Goal: Information Seeking & Learning: Understand process/instructions

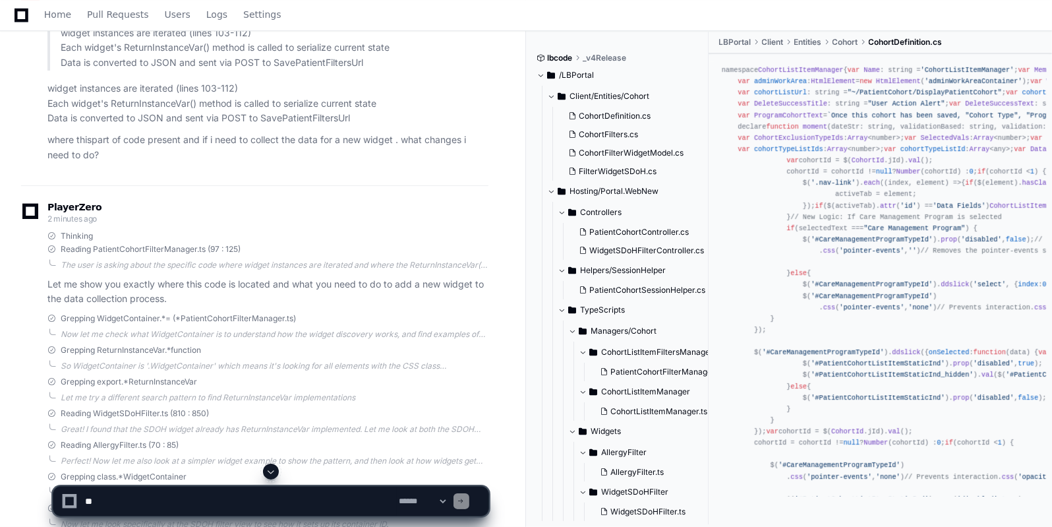
scroll to position [3384, 0]
click at [38, 345] on div "Grepping ReturnInstanceVar.*function So WidgetContainer is '.WidgetContainer' w…" at bounding box center [254, 358] width 467 height 26
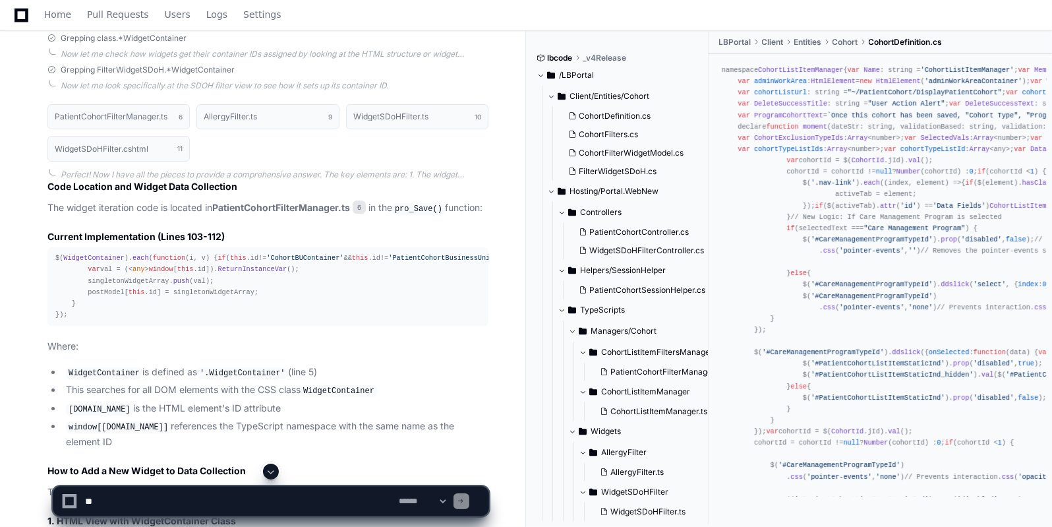
scroll to position [3816, 0]
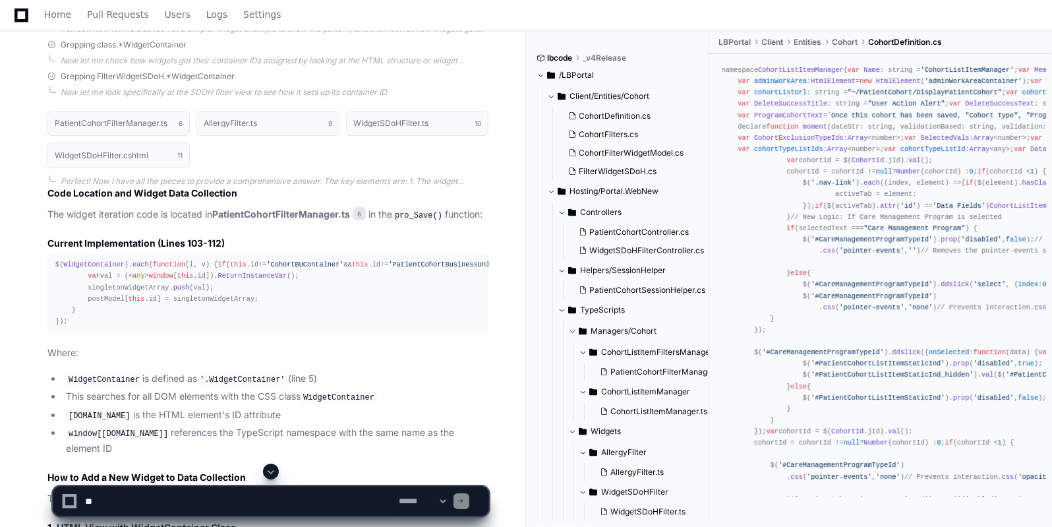
click at [98, 264] on span "WidgetContainer" at bounding box center [93, 264] width 61 height 8
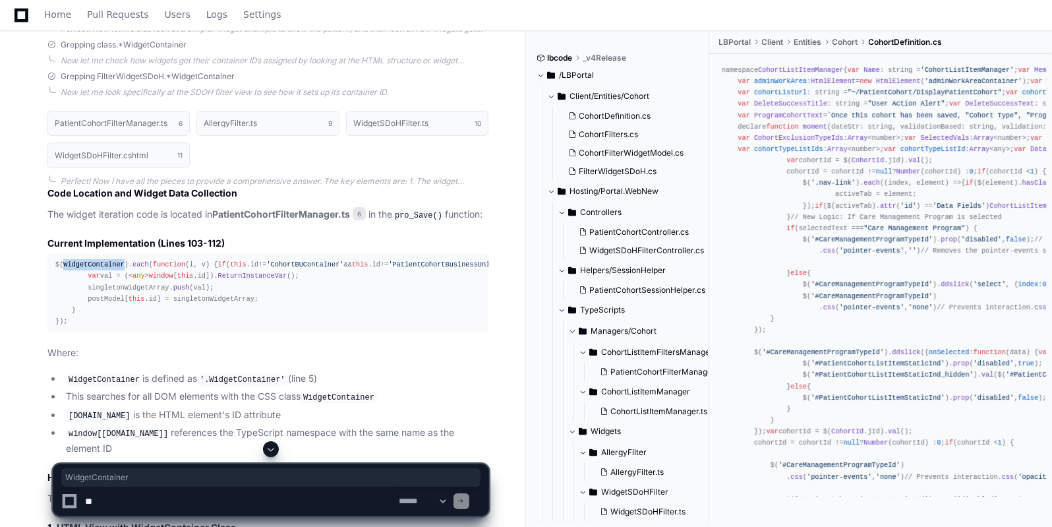
click at [98, 264] on span "WidgetContainer" at bounding box center [93, 264] width 61 height 8
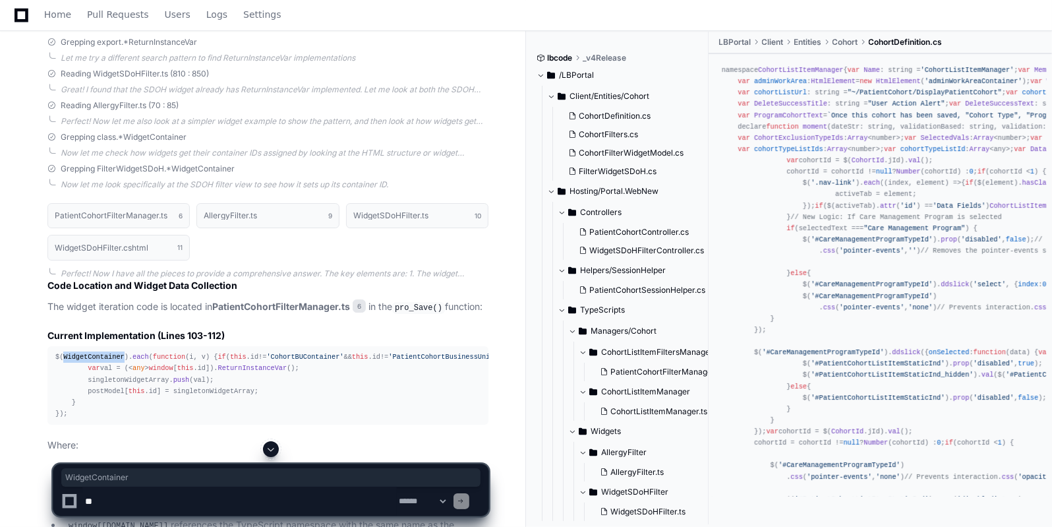
scroll to position [3709, 0]
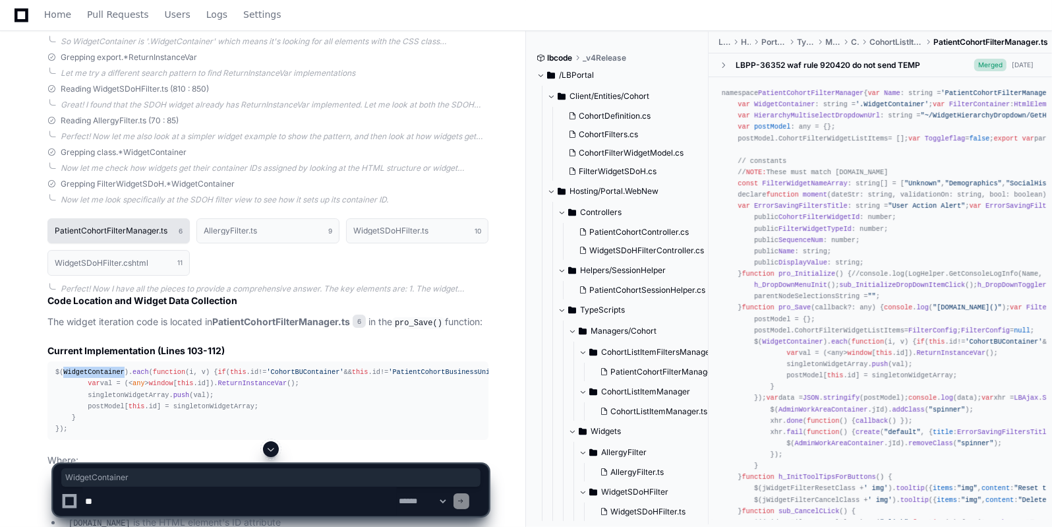
click at [100, 227] on h1 "PatientCohortFilterManager.ts" at bounding box center [111, 231] width 113 height 8
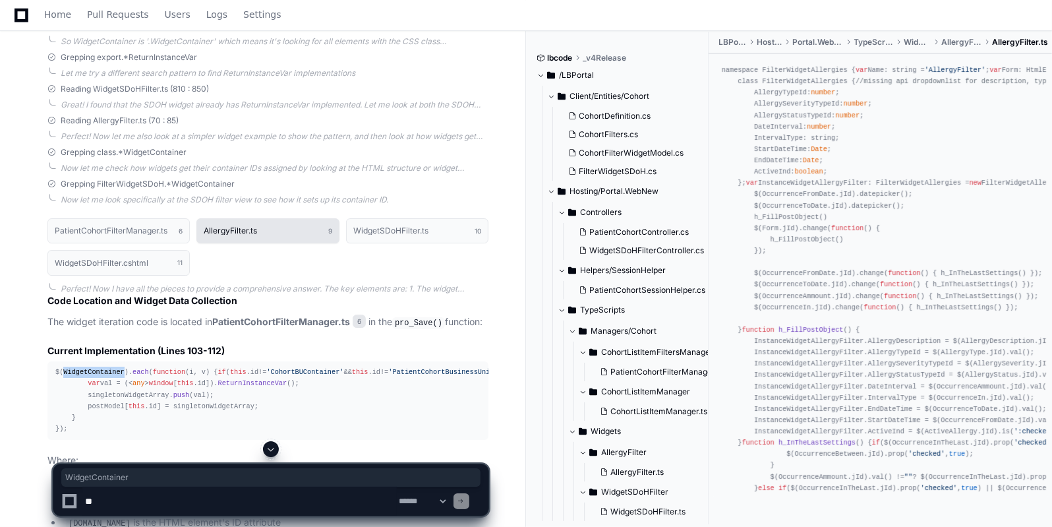
click at [266, 218] on button "AllergyFilter.ts 9" at bounding box center [267, 230] width 142 height 25
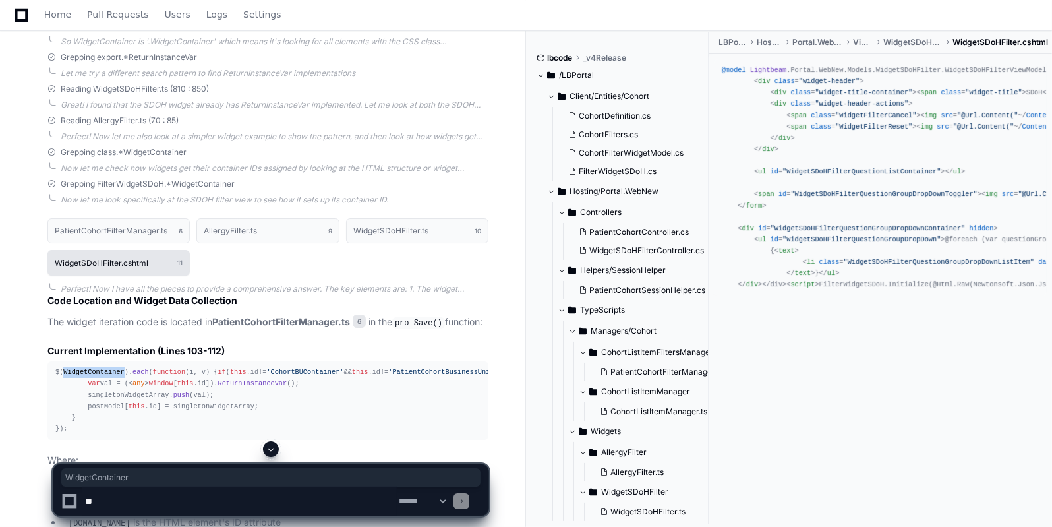
click at [110, 259] on h1 "WidgetSDoHFilter.cshtml" at bounding box center [102, 263] width 94 height 8
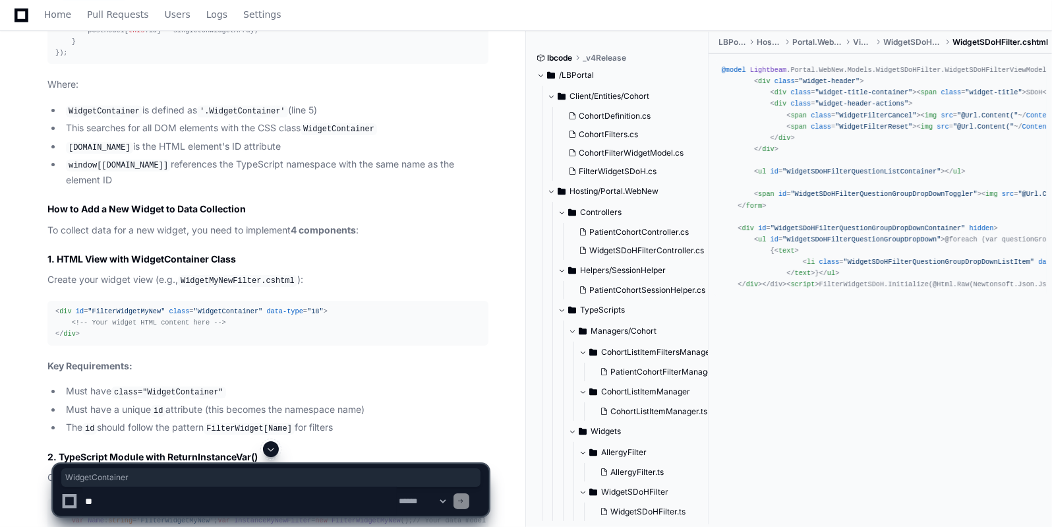
scroll to position [4085, 0]
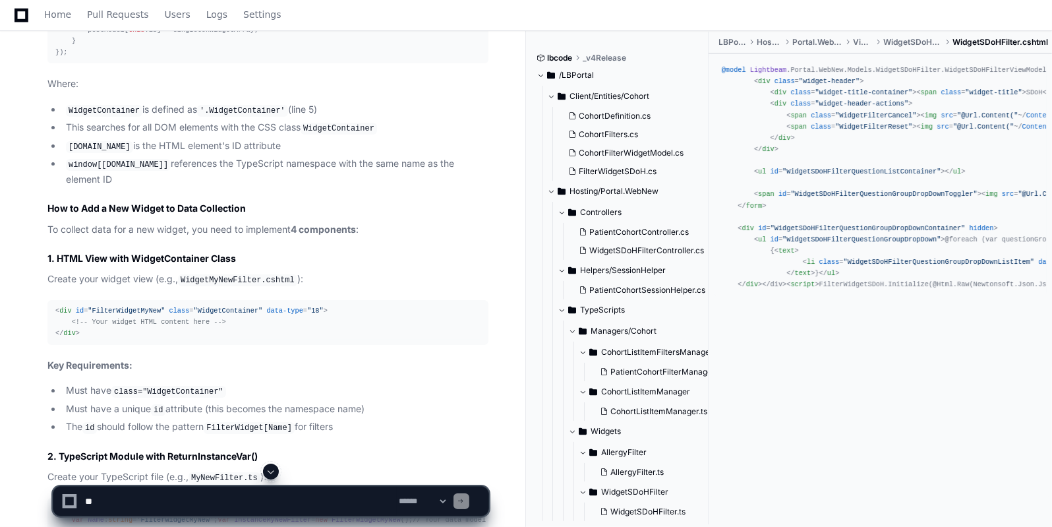
click at [220, 286] on code "WidgetMyNewFilter.cshtml" at bounding box center [237, 280] width 119 height 12
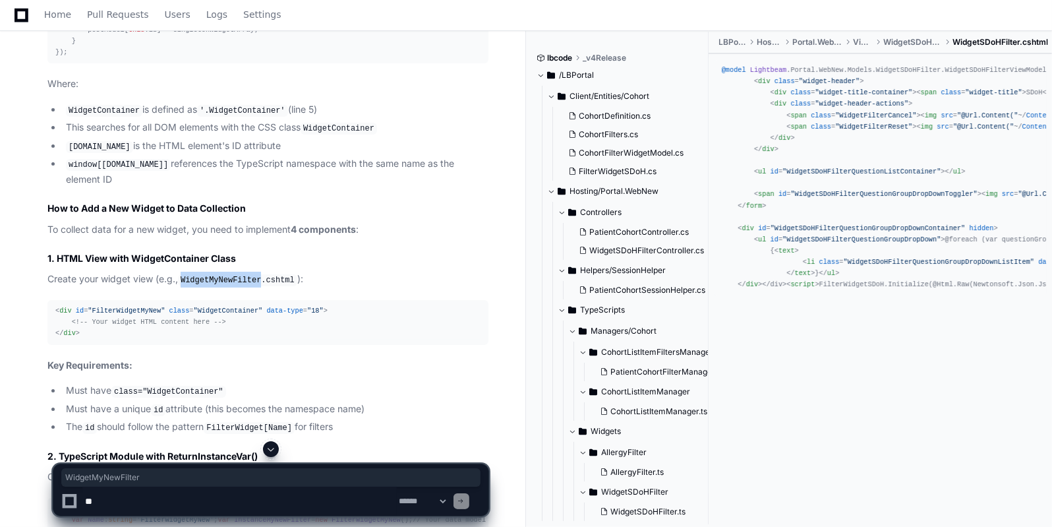
click at [220, 286] on code "WidgetMyNewFilter.cshtml" at bounding box center [237, 280] width 119 height 12
click at [109, 314] on span ""FilterWidgetMyNew"" at bounding box center [126, 311] width 77 height 8
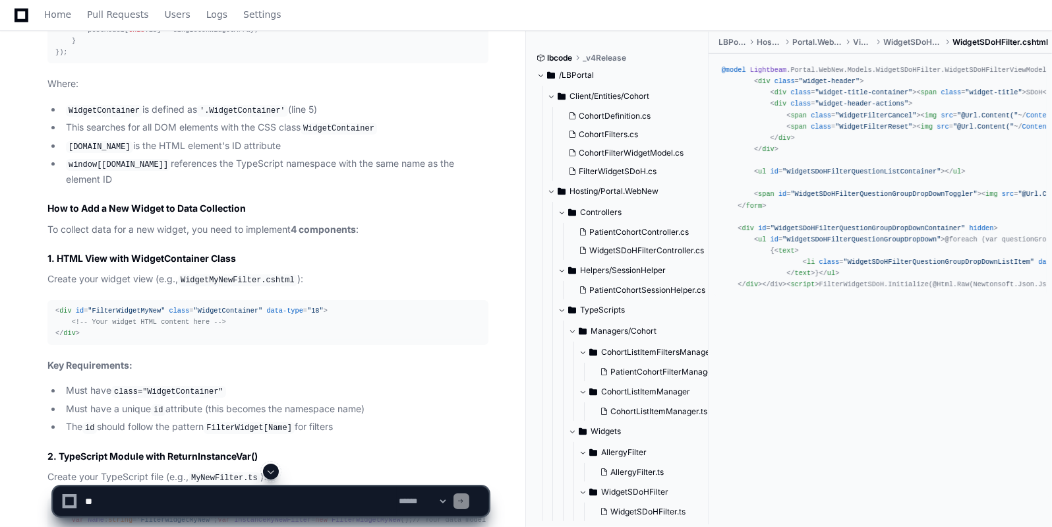
click at [218, 314] on span ""WidgetContainer"" at bounding box center [228, 311] width 69 height 8
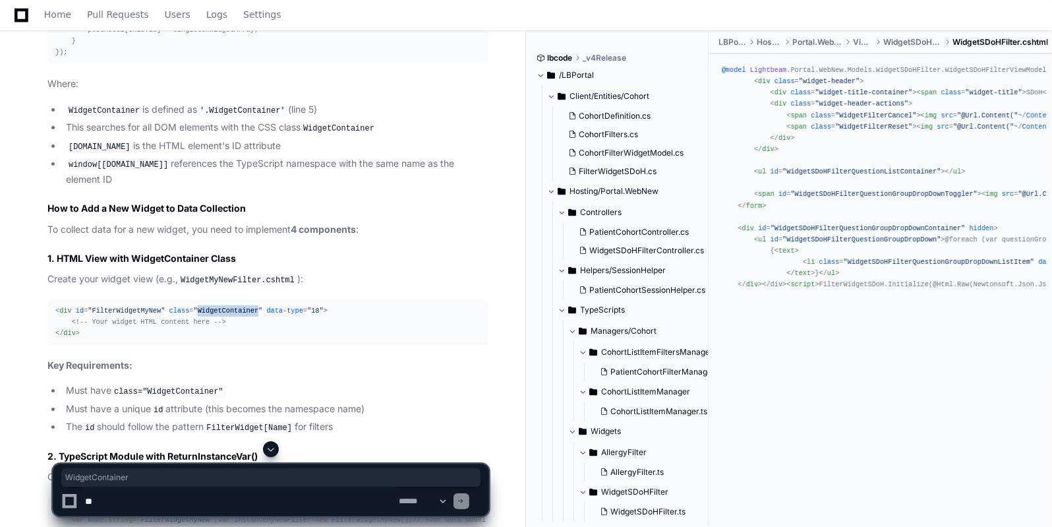
click at [218, 314] on span ""WidgetContainer"" at bounding box center [228, 311] width 69 height 8
copy span "WidgetContainer"
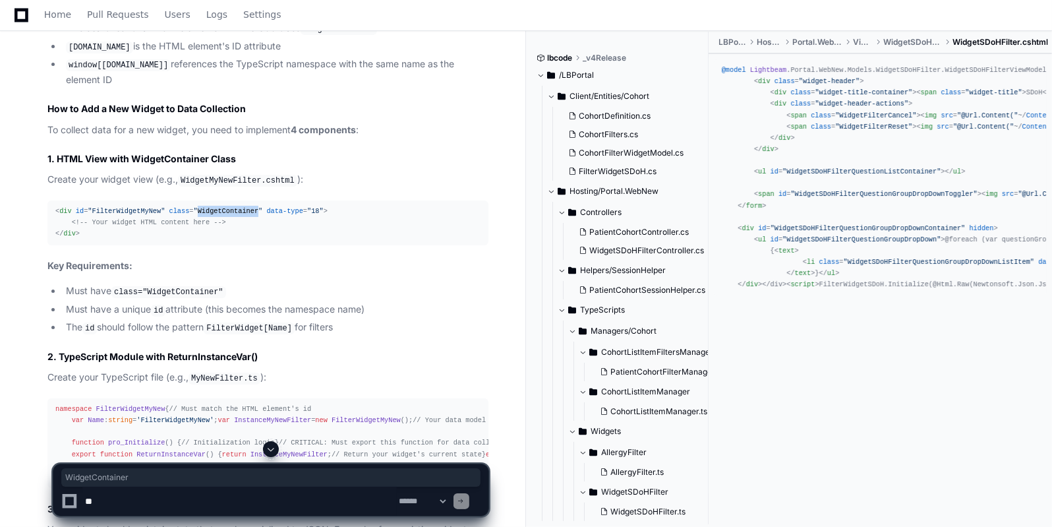
scroll to position [4192, 0]
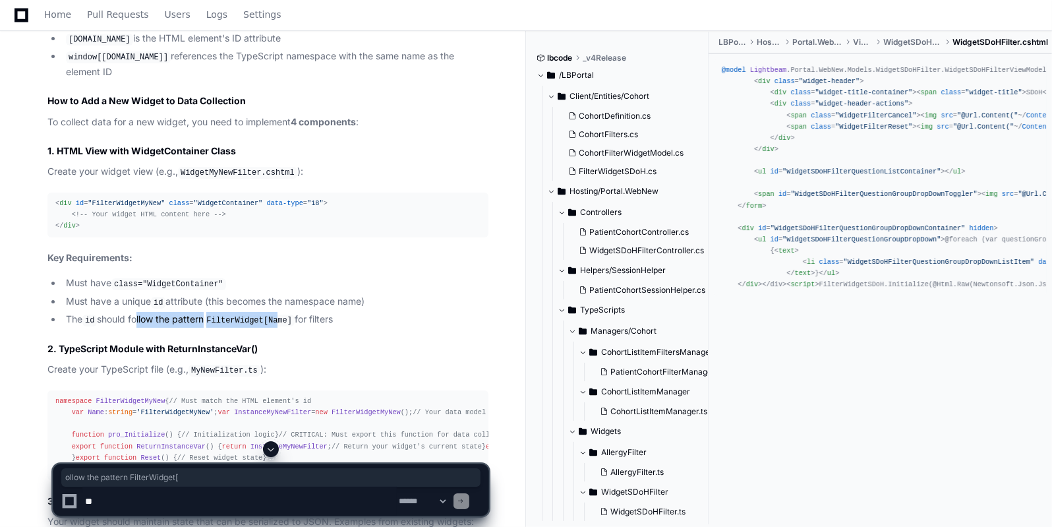
drag, startPoint x: 136, startPoint y: 334, endPoint x: 280, endPoint y: 333, distance: 144.4
click at [280, 328] on li "The id should follow the pattern FilterWidget[Name] for filters" at bounding box center [275, 320] width 427 height 16
click at [280, 326] on code "FilterWidget[Name]" at bounding box center [249, 320] width 91 height 12
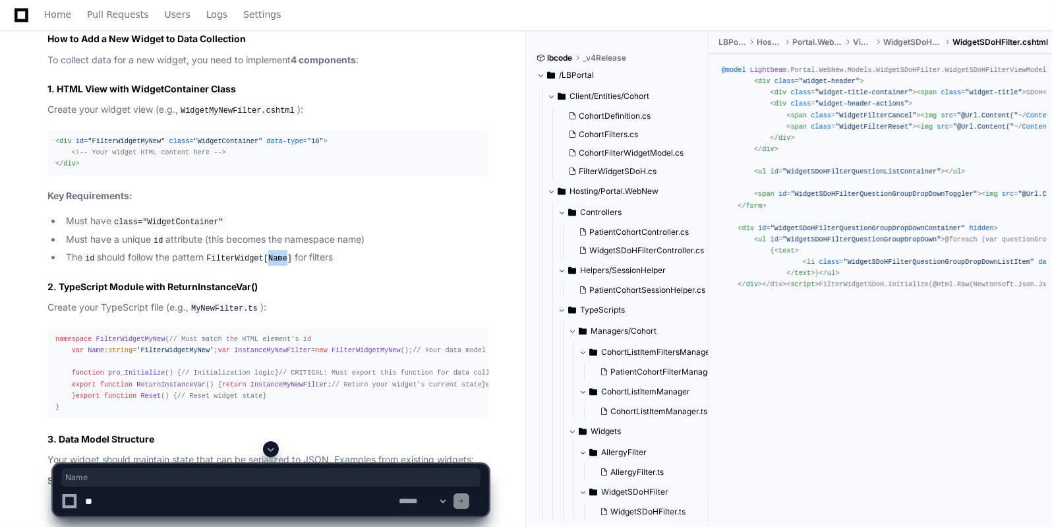
scroll to position [4261, 0]
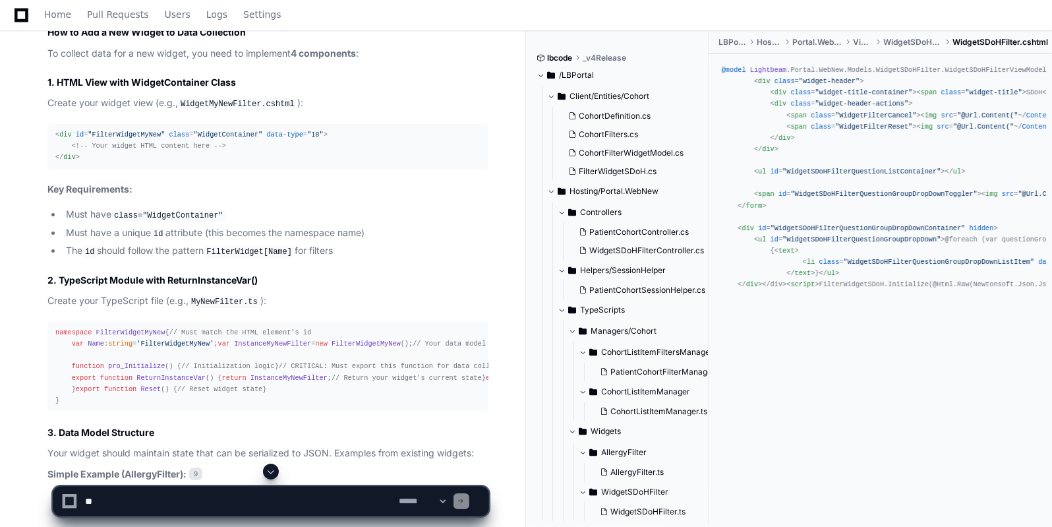
click at [125, 336] on span "FilterWidgetMyNew" at bounding box center [130, 332] width 69 height 8
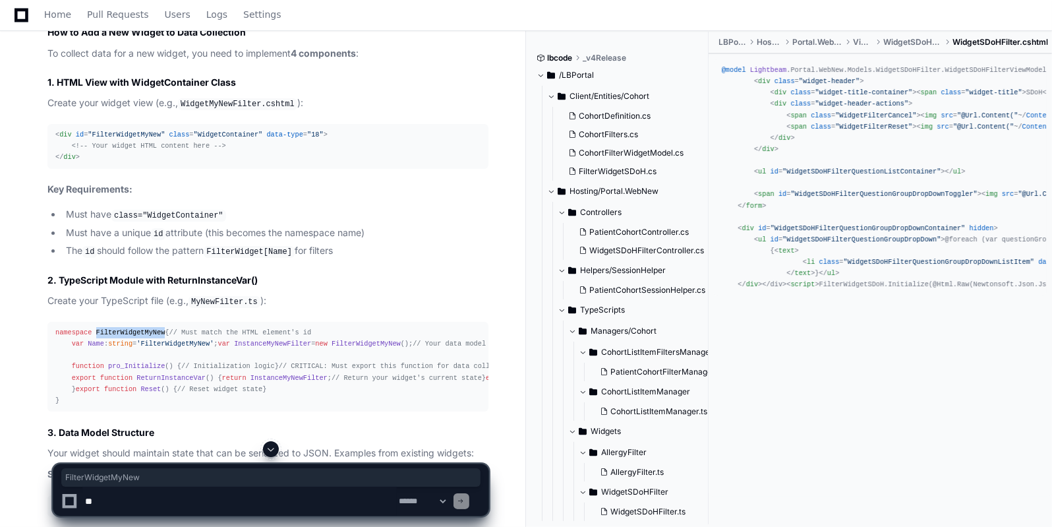
click at [125, 336] on span "FilterWidgetMyNew" at bounding box center [130, 332] width 69 height 8
click at [182, 347] on span "'FilterWidgetMyNew'" at bounding box center [174, 344] width 77 height 8
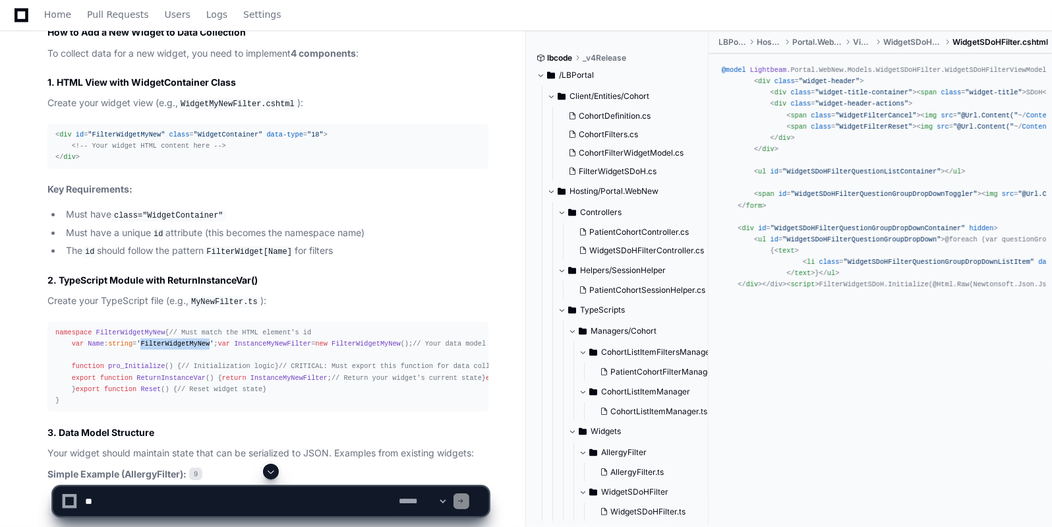
click at [182, 347] on span "'FilterWidgetMyNew'" at bounding box center [174, 344] width 77 height 8
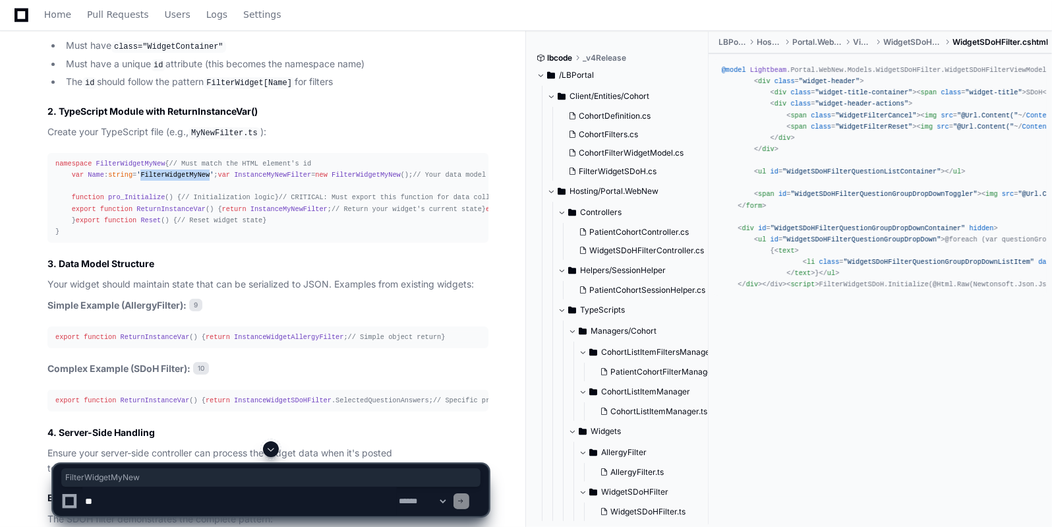
scroll to position [4434, 0]
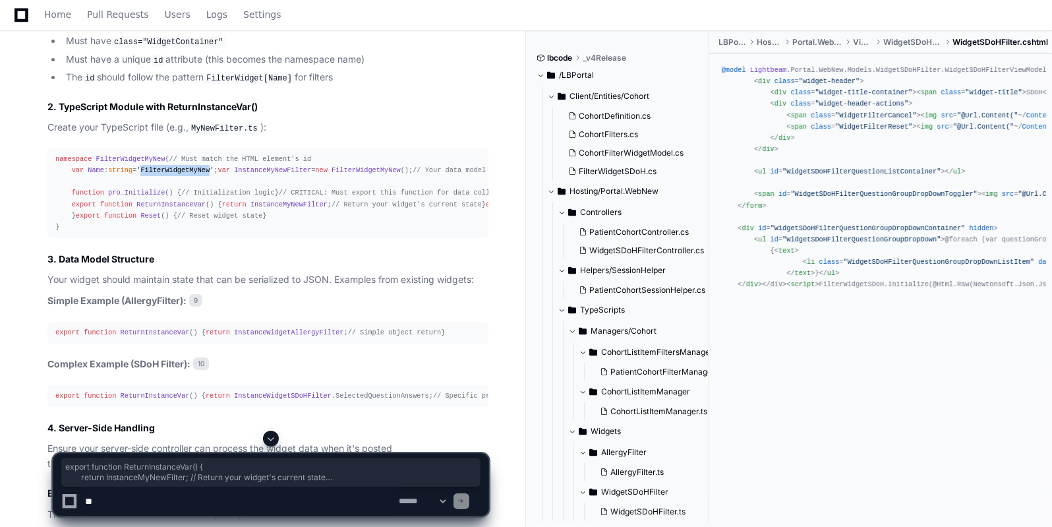
drag, startPoint x: 78, startPoint y: 299, endPoint x: 68, endPoint y: 274, distance: 27.8
click at [68, 233] on div "namespace FilterWidgetMyNew { // Must match the HTML element's id var Name : st…" at bounding box center [267, 193] width 425 height 79
copy div "export function ReturnInstanceVar ( ) { return InstanceMyNewFilter ; // Return …"
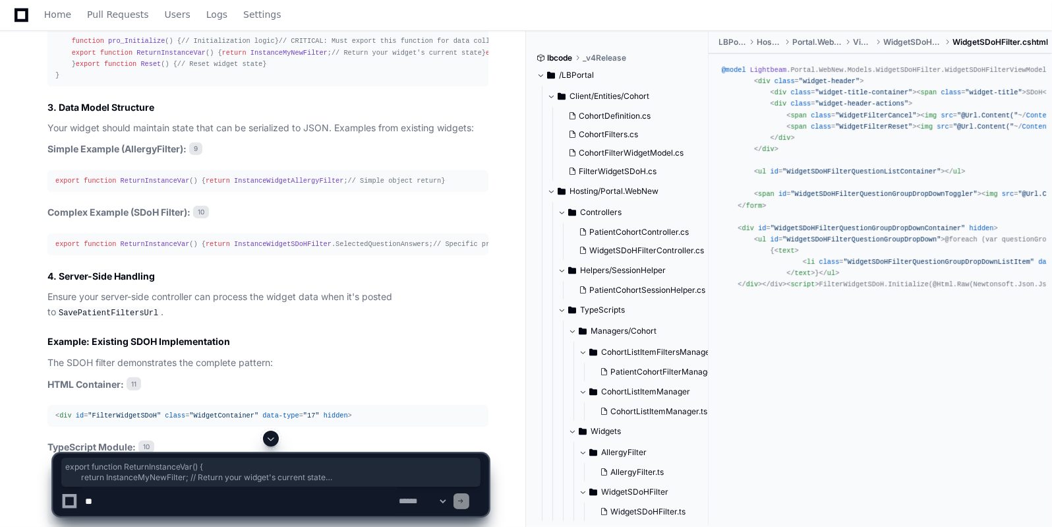
scroll to position [4589, 0]
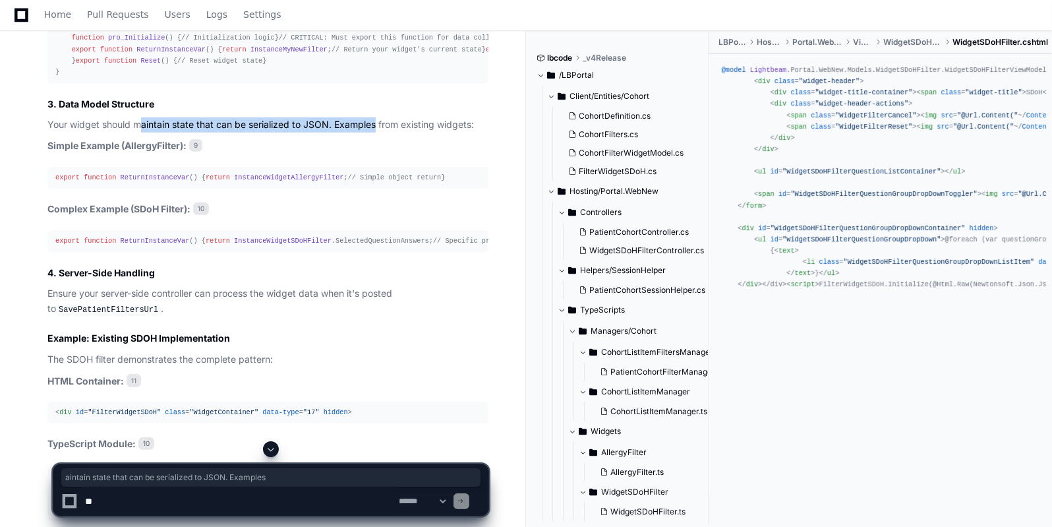
drag, startPoint x: 140, startPoint y: 289, endPoint x: 378, endPoint y: 291, distance: 238.0
click at [378, 133] on p "Your widget should maintain state that can be serialized to JSON. Examples from…" at bounding box center [267, 124] width 441 height 15
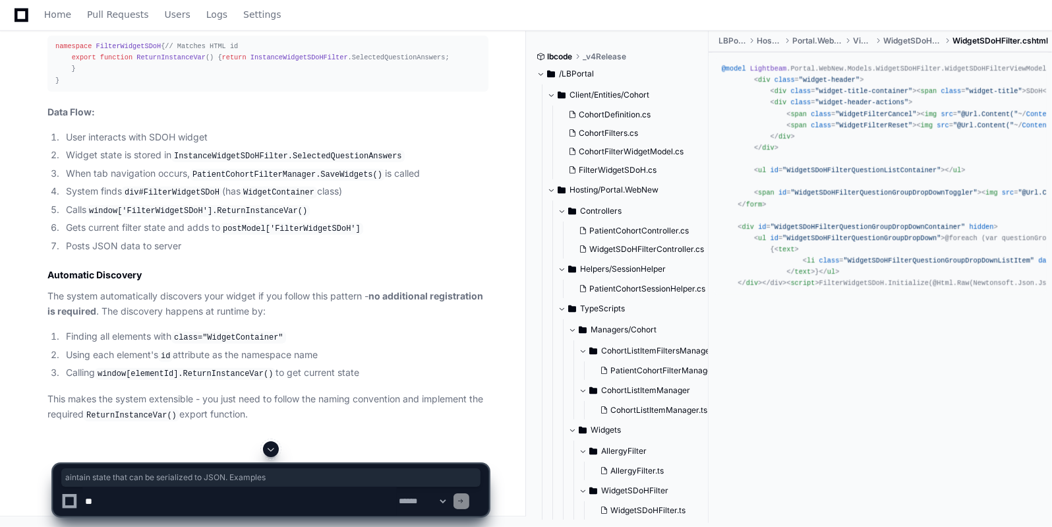
scroll to position [5175, 0]
click at [139, 500] on textarea at bounding box center [239, 501] width 314 height 29
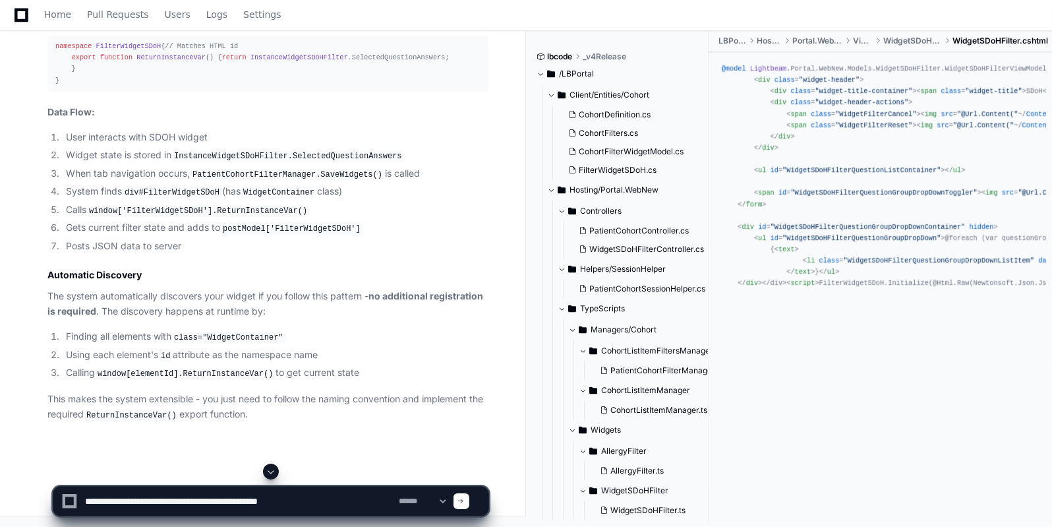
click at [261, 217] on code "window['FilterWidgetSDoH'].ReturnInstanceVar()" at bounding box center [197, 211] width 223 height 12
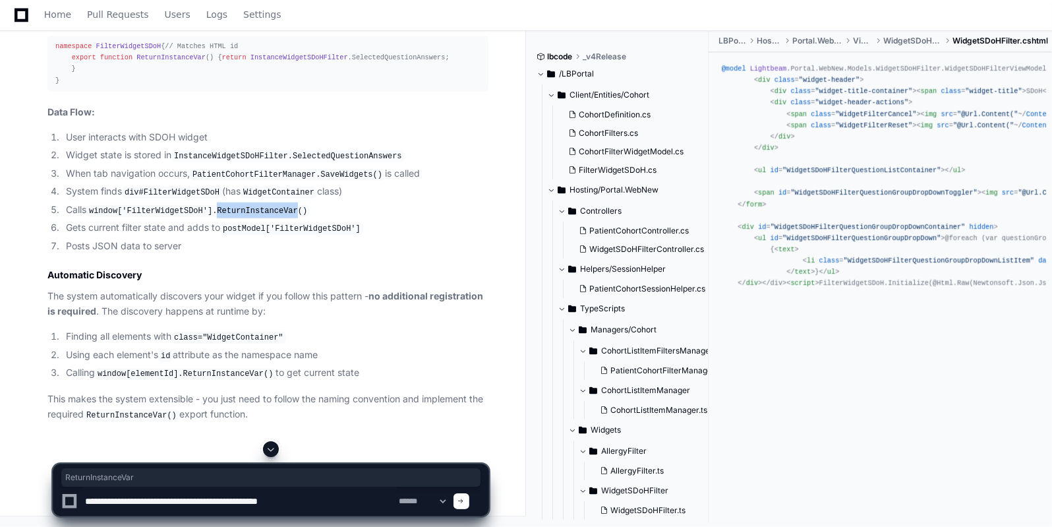
click at [261, 217] on code "window['FilterWidgetSDoH'].ReturnInstanceVar()" at bounding box center [197, 211] width 223 height 12
copy code "ReturnInstanceVar"
click at [307, 489] on textarea at bounding box center [239, 501] width 314 height 29
paste textarea "**********"
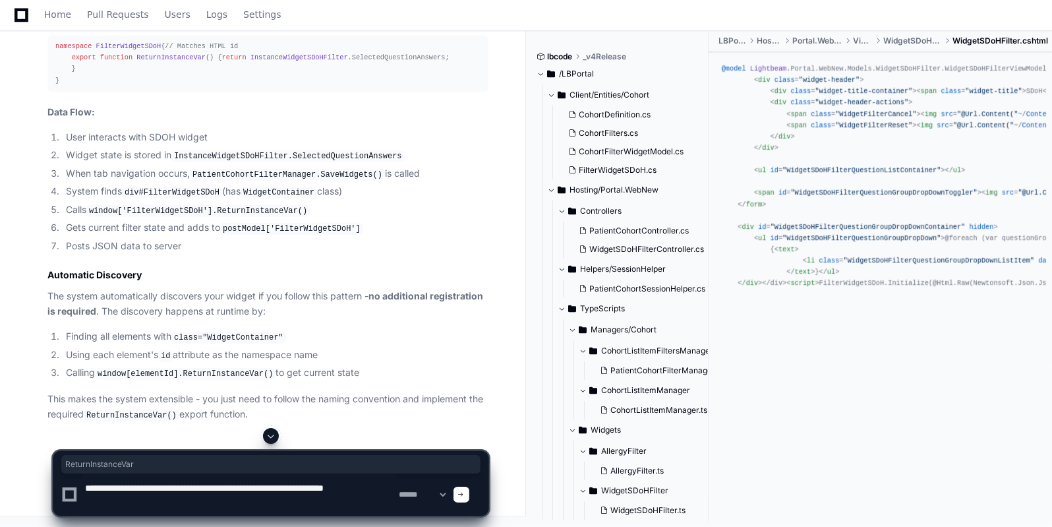
click at [302, 487] on textarea at bounding box center [239, 494] width 314 height 42
click at [200, 500] on textarea at bounding box center [239, 494] width 314 height 42
type textarea "**********"
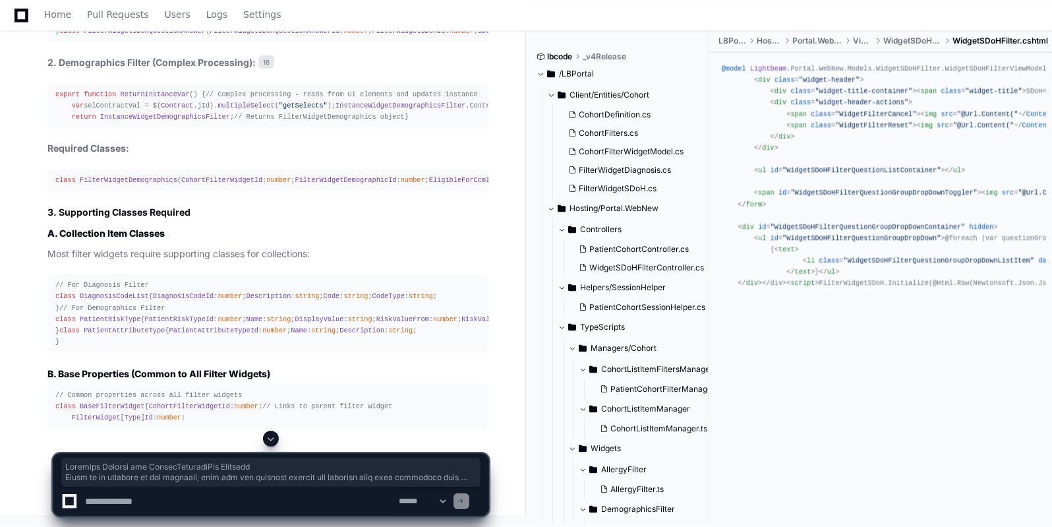
scroll to position [7564, 0]
